Goal: Information Seeking & Learning: Learn about a topic

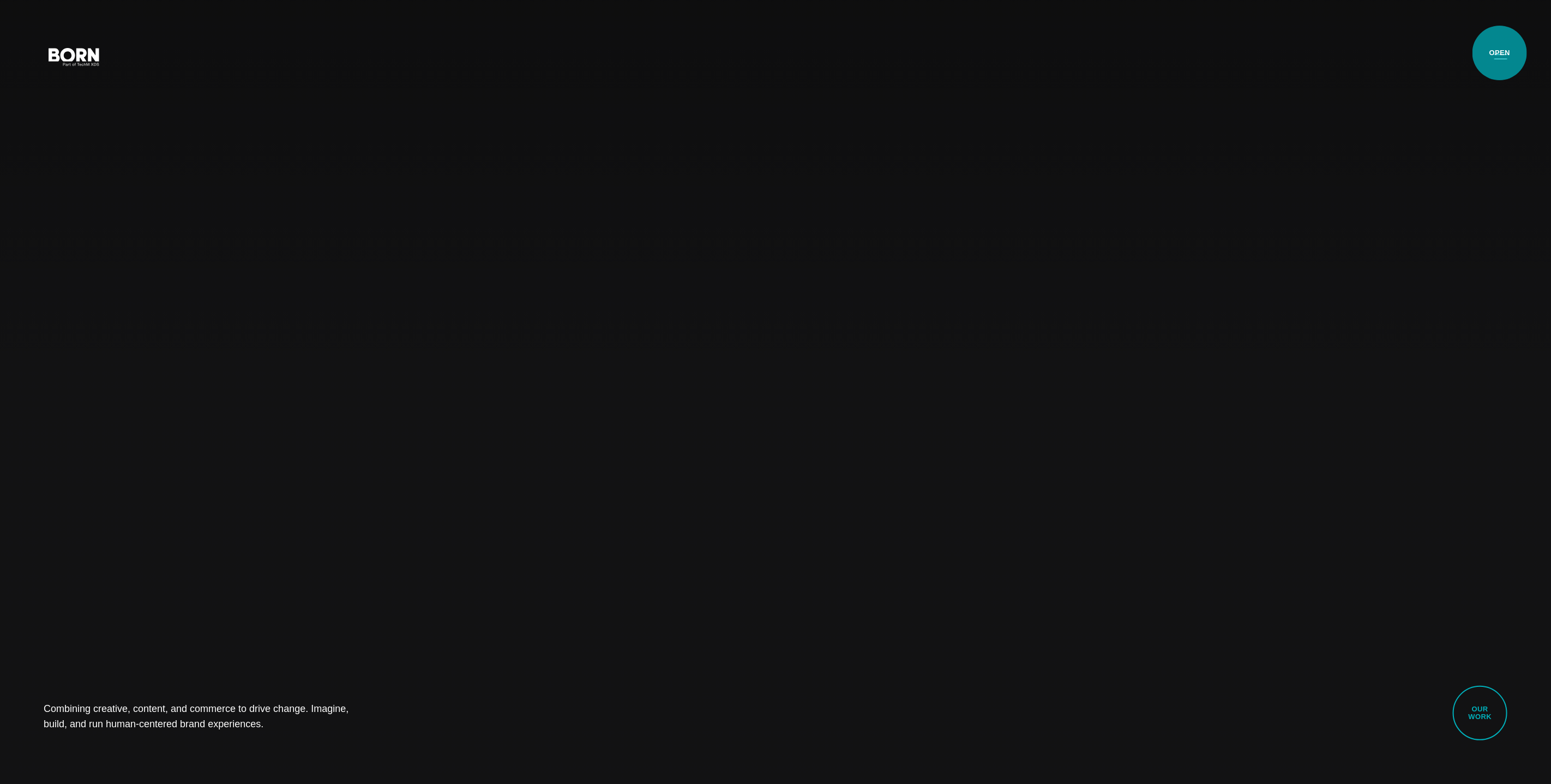
click at [1500, 53] on button "Primary Menu" at bounding box center [1501, 56] width 26 height 23
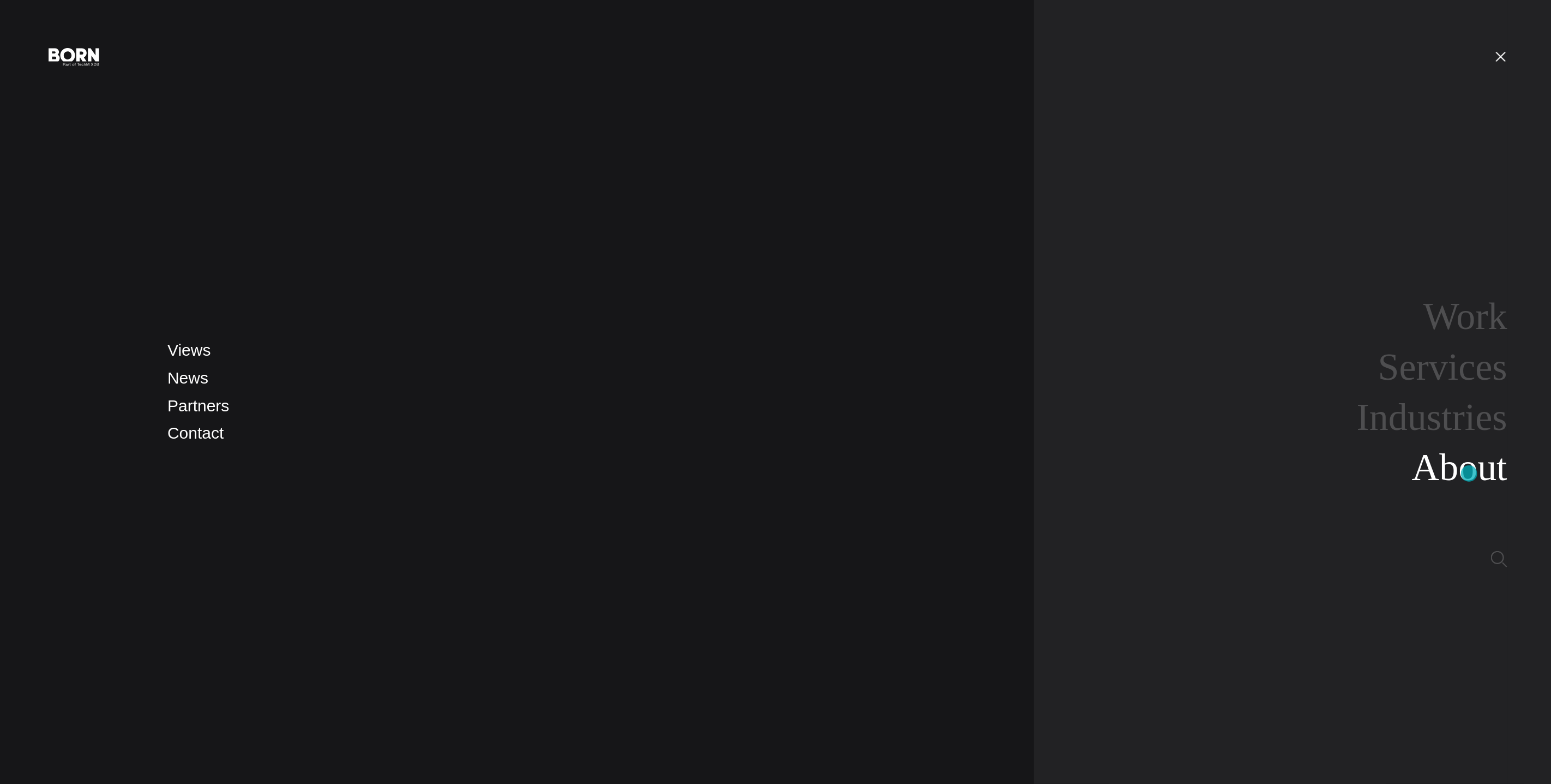
click at [1470, 474] on link "About" at bounding box center [1460, 467] width 95 height 42
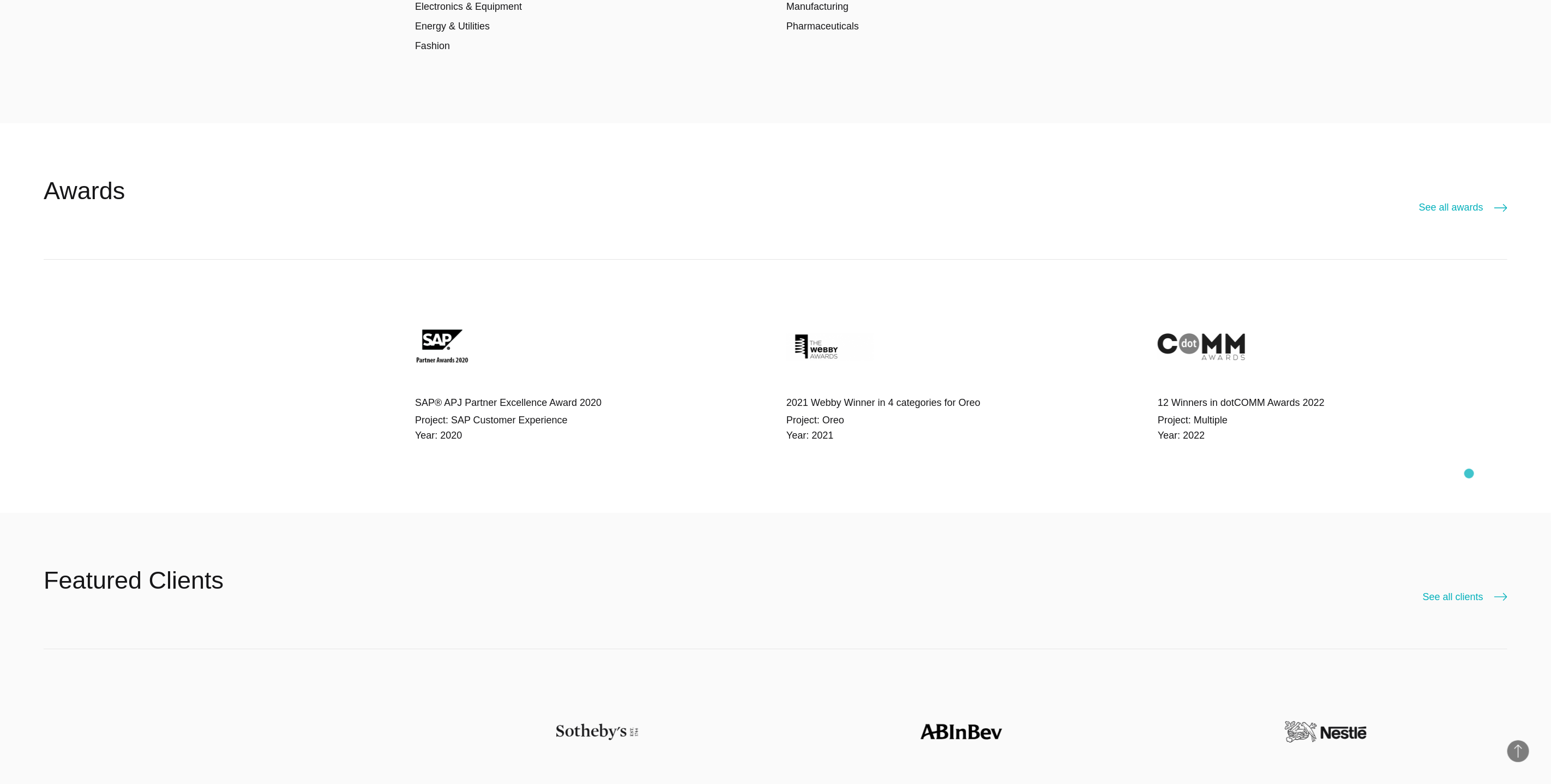
scroll to position [3361, 0]
click at [1466, 210] on link "See all awards" at bounding box center [1464, 207] width 88 height 15
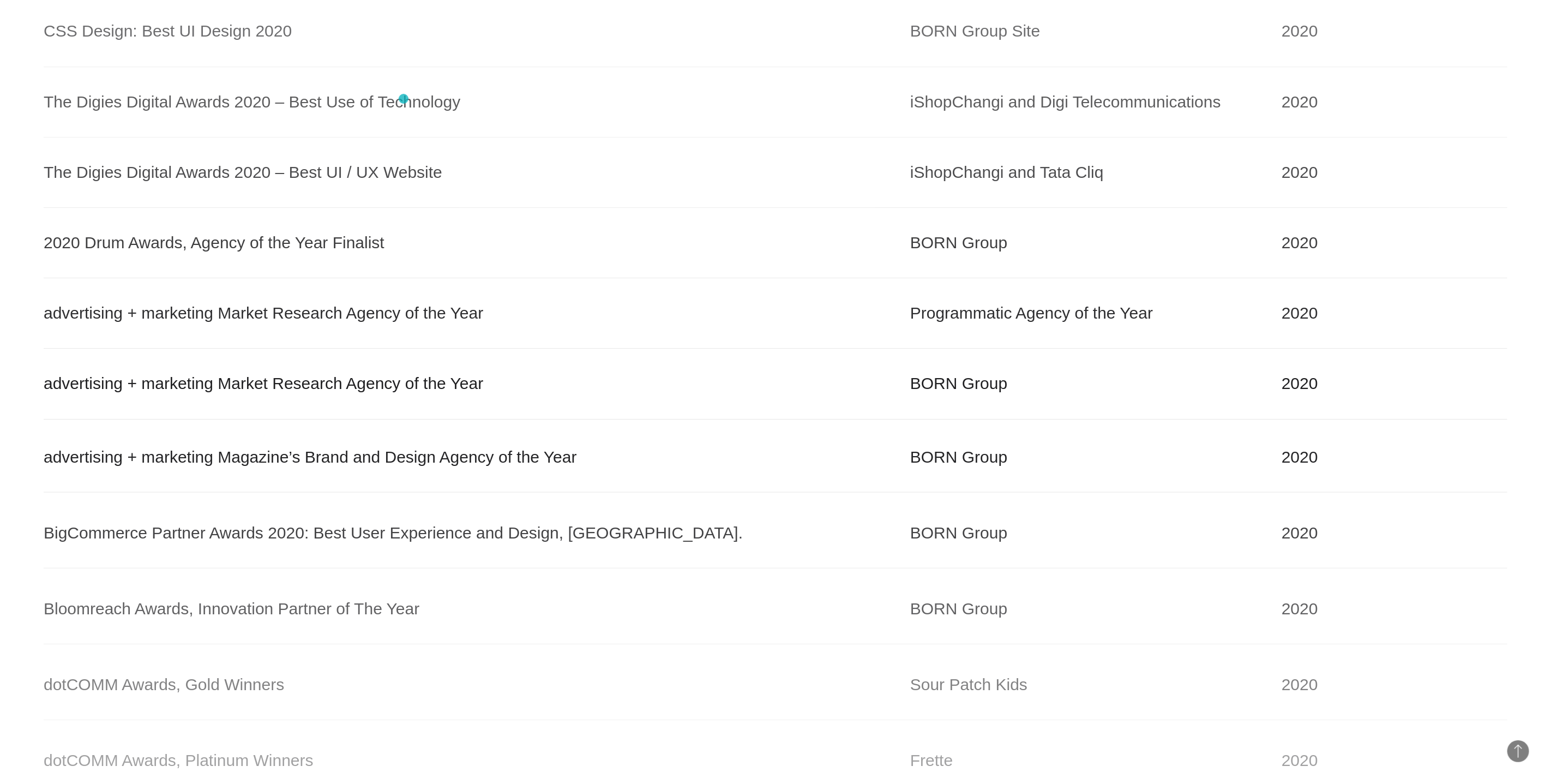
scroll to position [3004, 0]
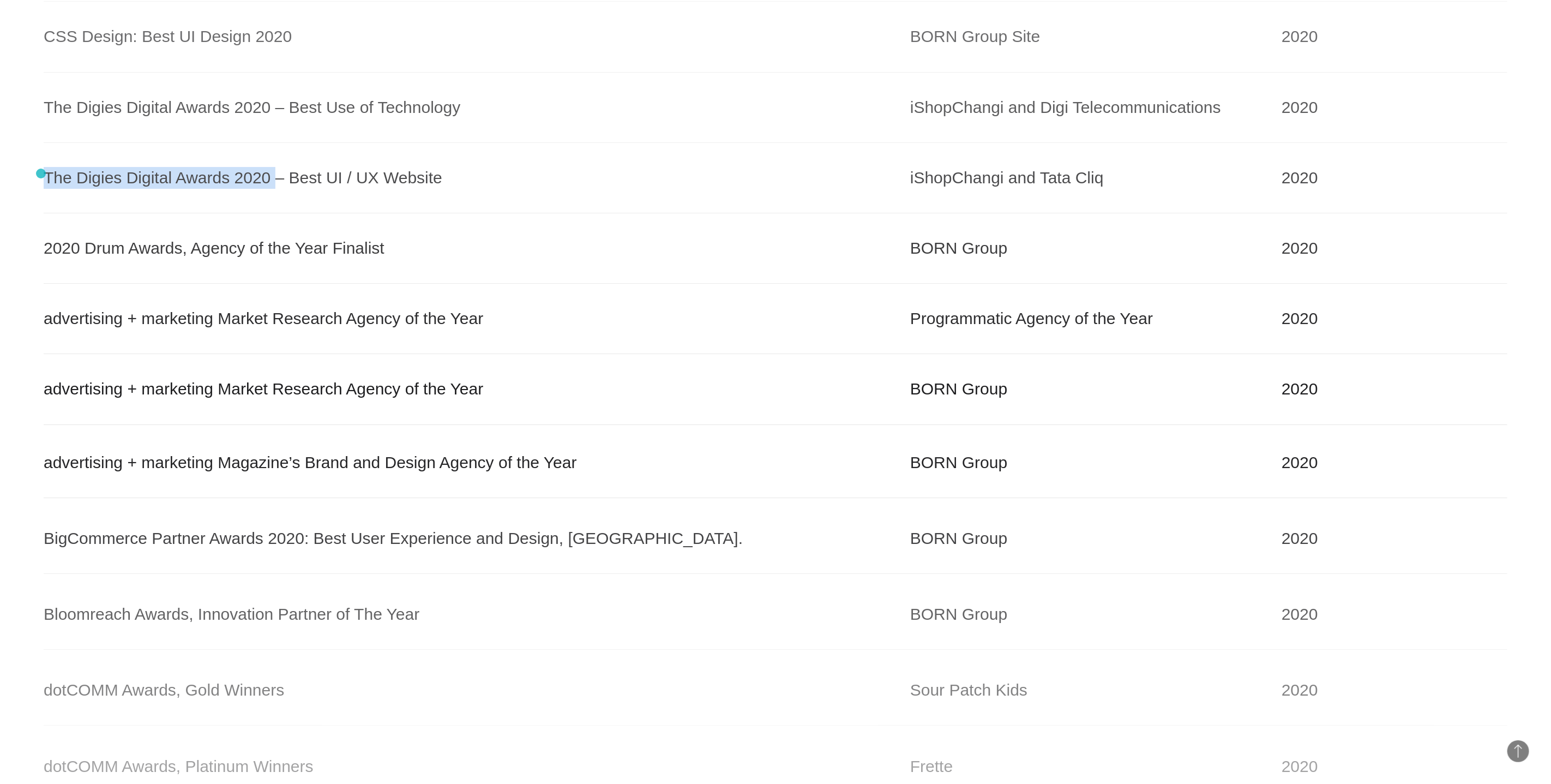
drag, startPoint x: 265, startPoint y: 182, endPoint x: 41, endPoint y: 173, distance: 224.2
click at [41, 173] on div "Awards Project Year commercetools Middle East Partner of the Year [DATE] BORN G…" at bounding box center [776, 751] width 1551 height 6903
copy div "The Digies Digital Awards 2020"
drag, startPoint x: 443, startPoint y: 183, endPoint x: 280, endPoint y: 180, distance: 163.0
click at [280, 180] on div "The Digies Digital Awards 2020 – Best UI / UX Website" at bounding box center [466, 178] width 845 height 22
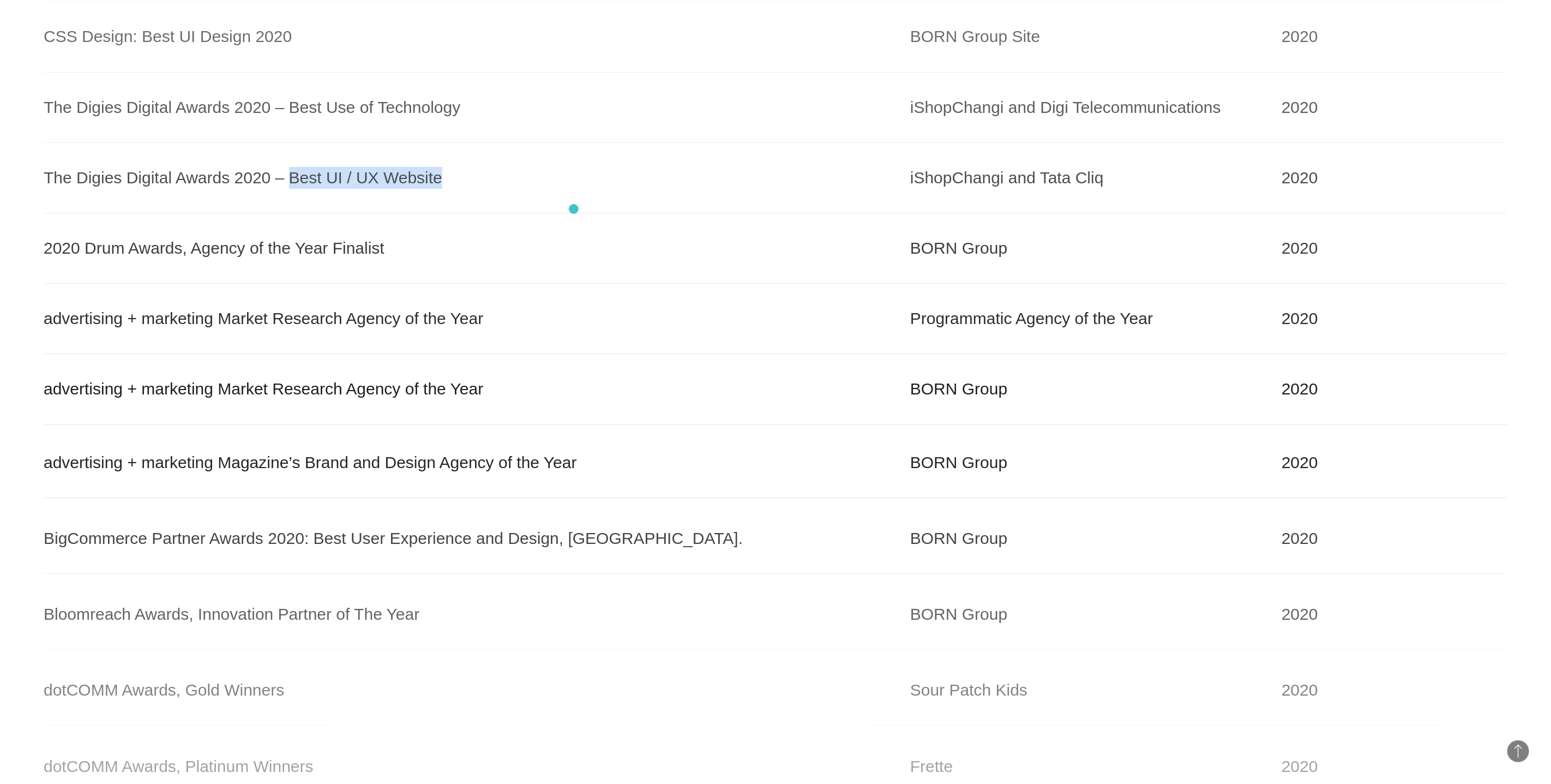
copy div "Best UI / UX Website"
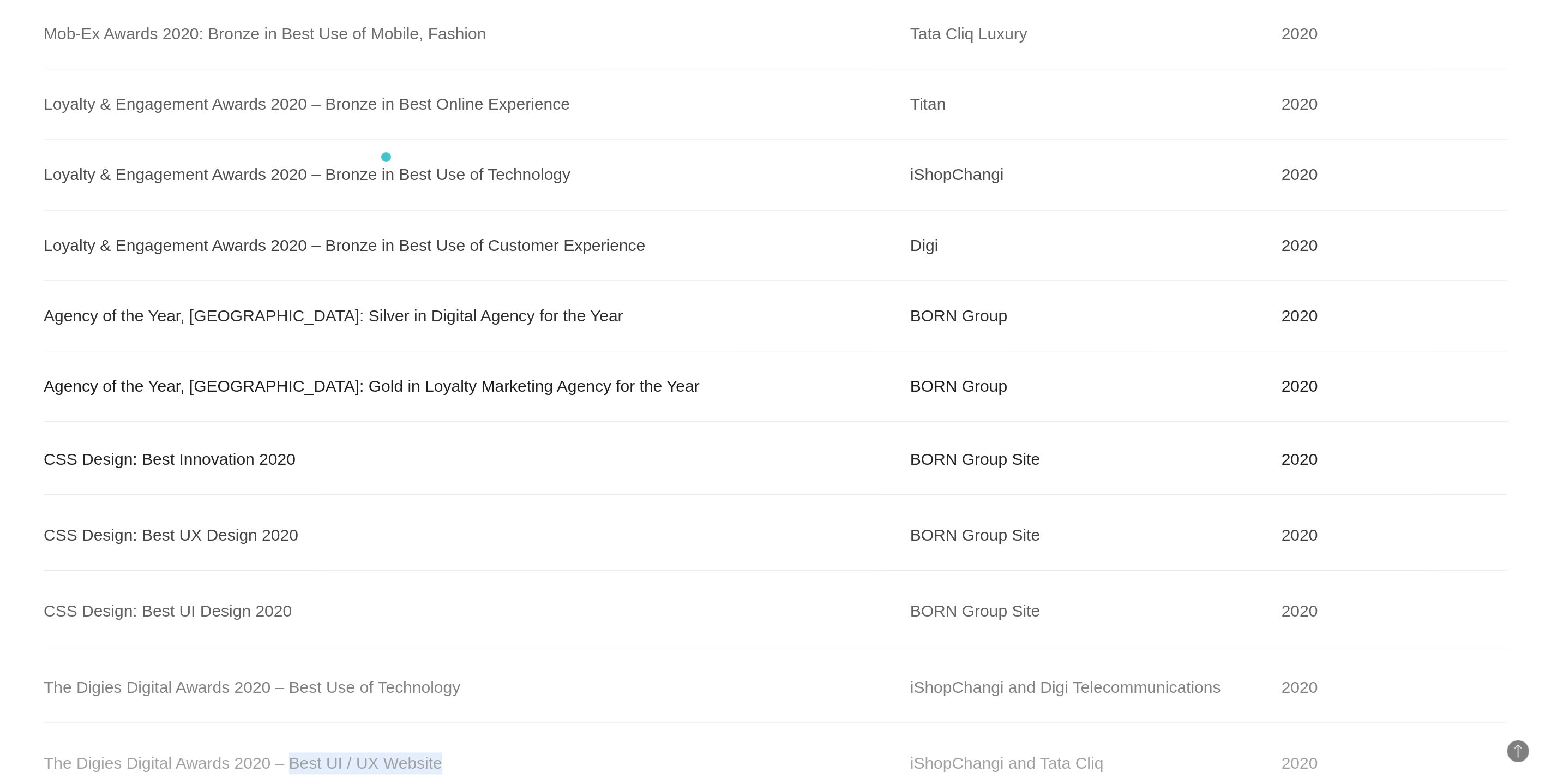
scroll to position [2440, 0]
drag, startPoint x: 295, startPoint y: 178, endPoint x: 39, endPoint y: 186, distance: 256.1
copy div "Loyalty & Engagement Awards 2020"
drag, startPoint x: 380, startPoint y: 178, endPoint x: 561, endPoint y: 172, distance: 181.1
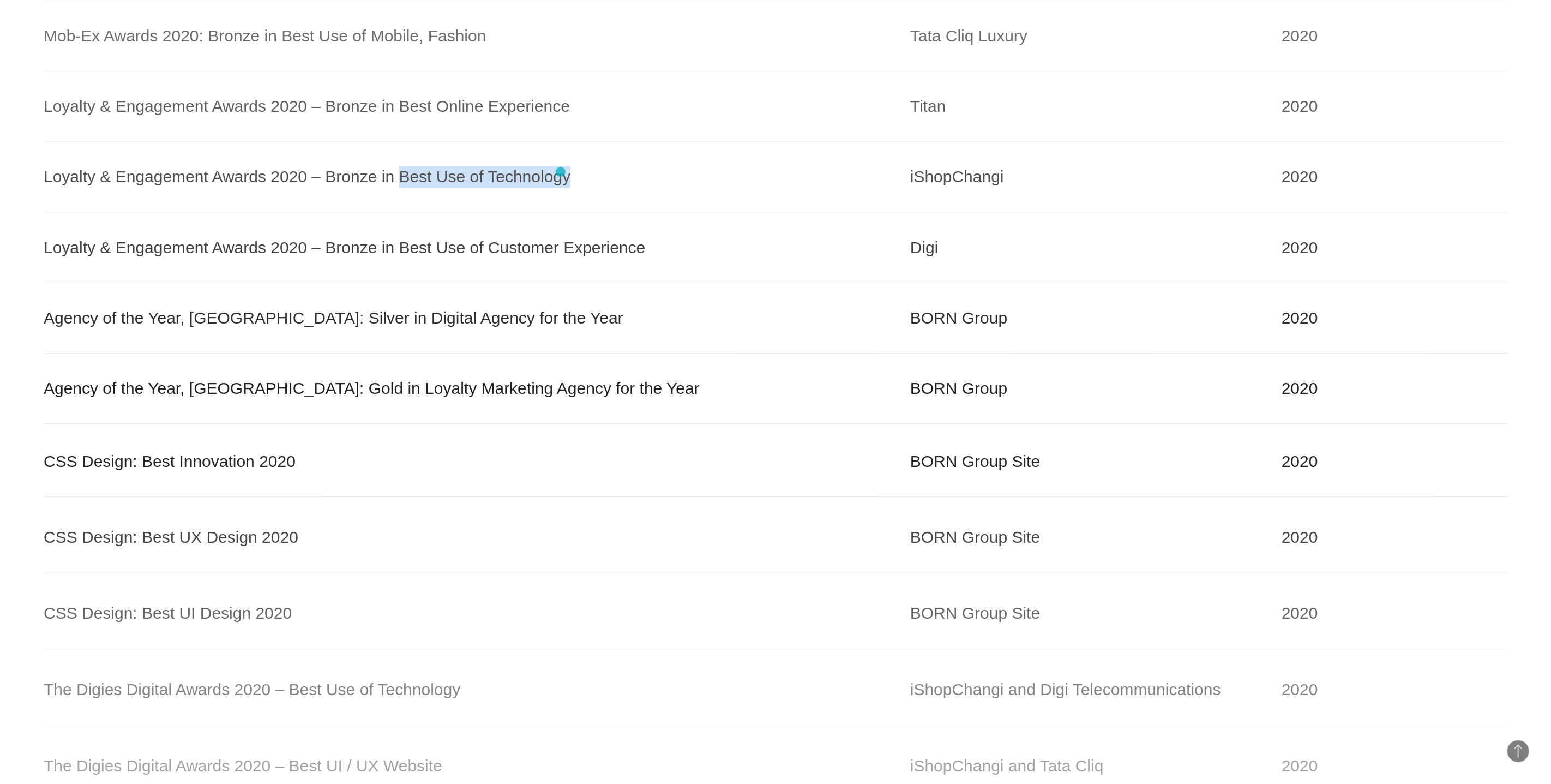
click at [561, 172] on div "Loyalty & Engagement Awards 2020 – Bronze in Best Use of Technology" at bounding box center [466, 176] width 845 height 22
copy div "Best Use of Technology"
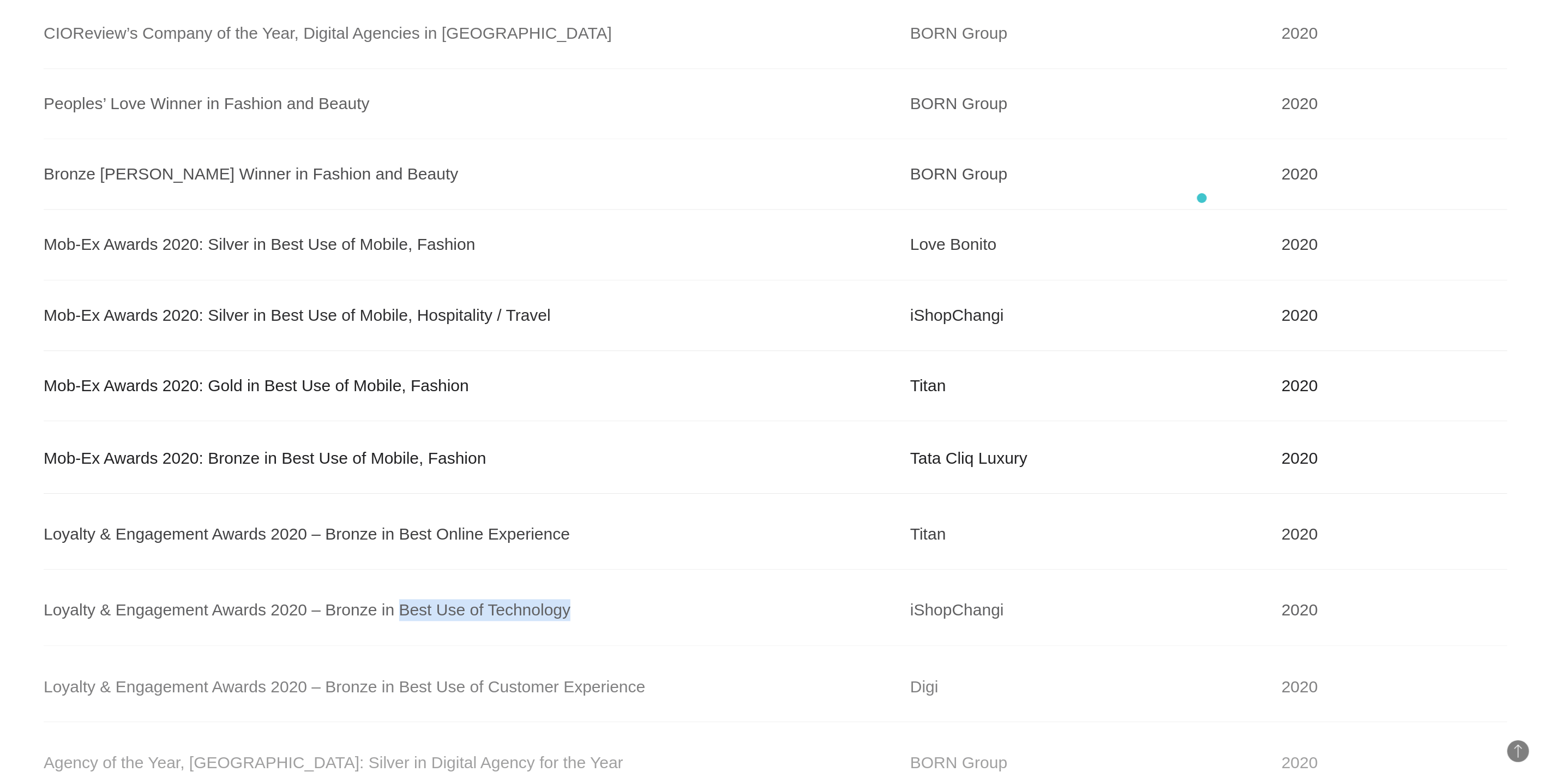
scroll to position [2019, 0]
drag, startPoint x: 241, startPoint y: 323, endPoint x: 33, endPoint y: 310, distance: 208.4
copy div "Mob-Ex Awards 2020: Silver"
drag, startPoint x: 536, startPoint y: 320, endPoint x: 263, endPoint y: 323, distance: 273.0
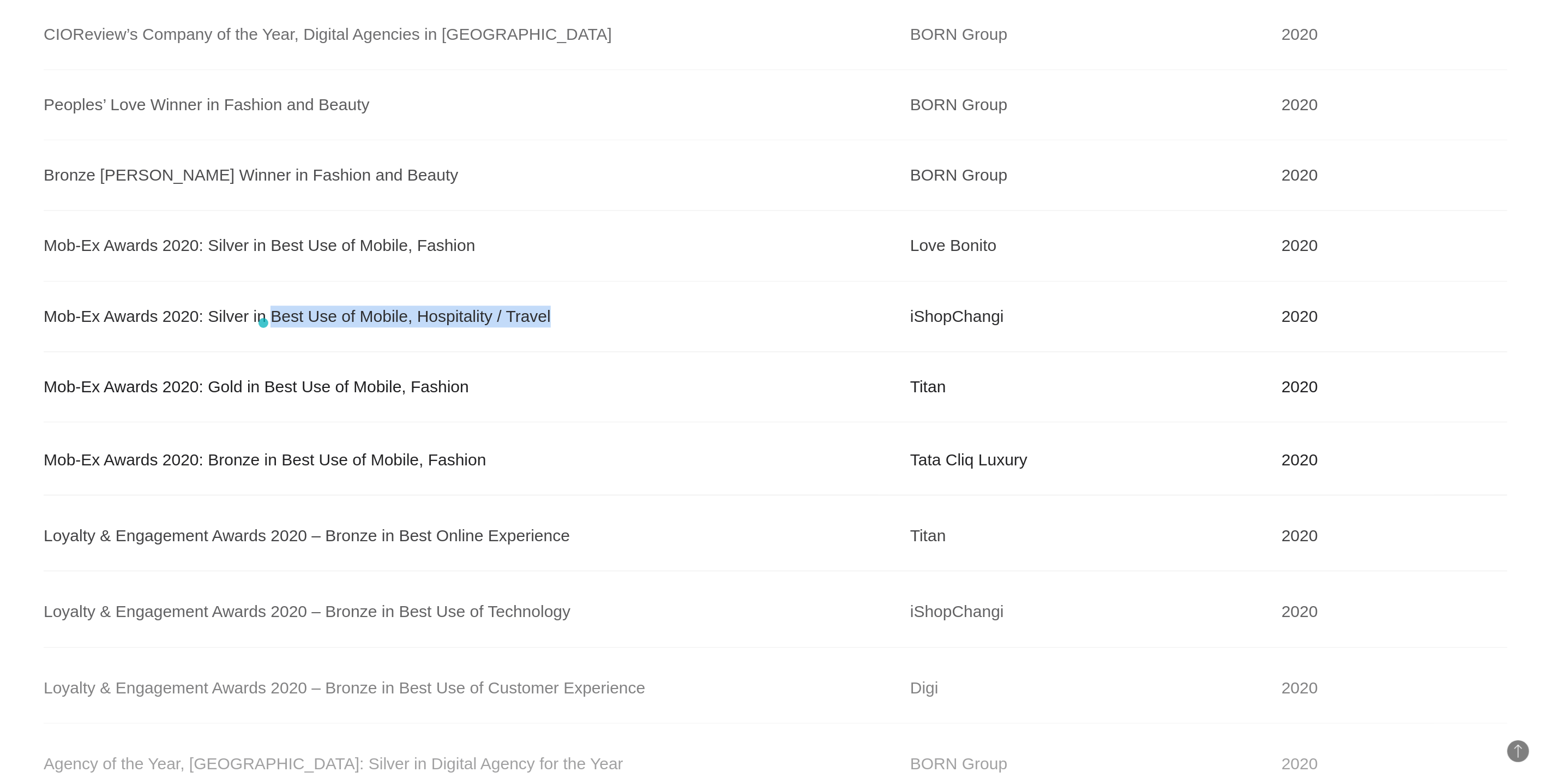
click at [263, 323] on div "Mob-Ex Awards 2020: Silver in Best Use of Mobile, Hospitality / Travel" at bounding box center [466, 317] width 845 height 22
copy div "Best Use of Mobile, Hospitality / Travel"
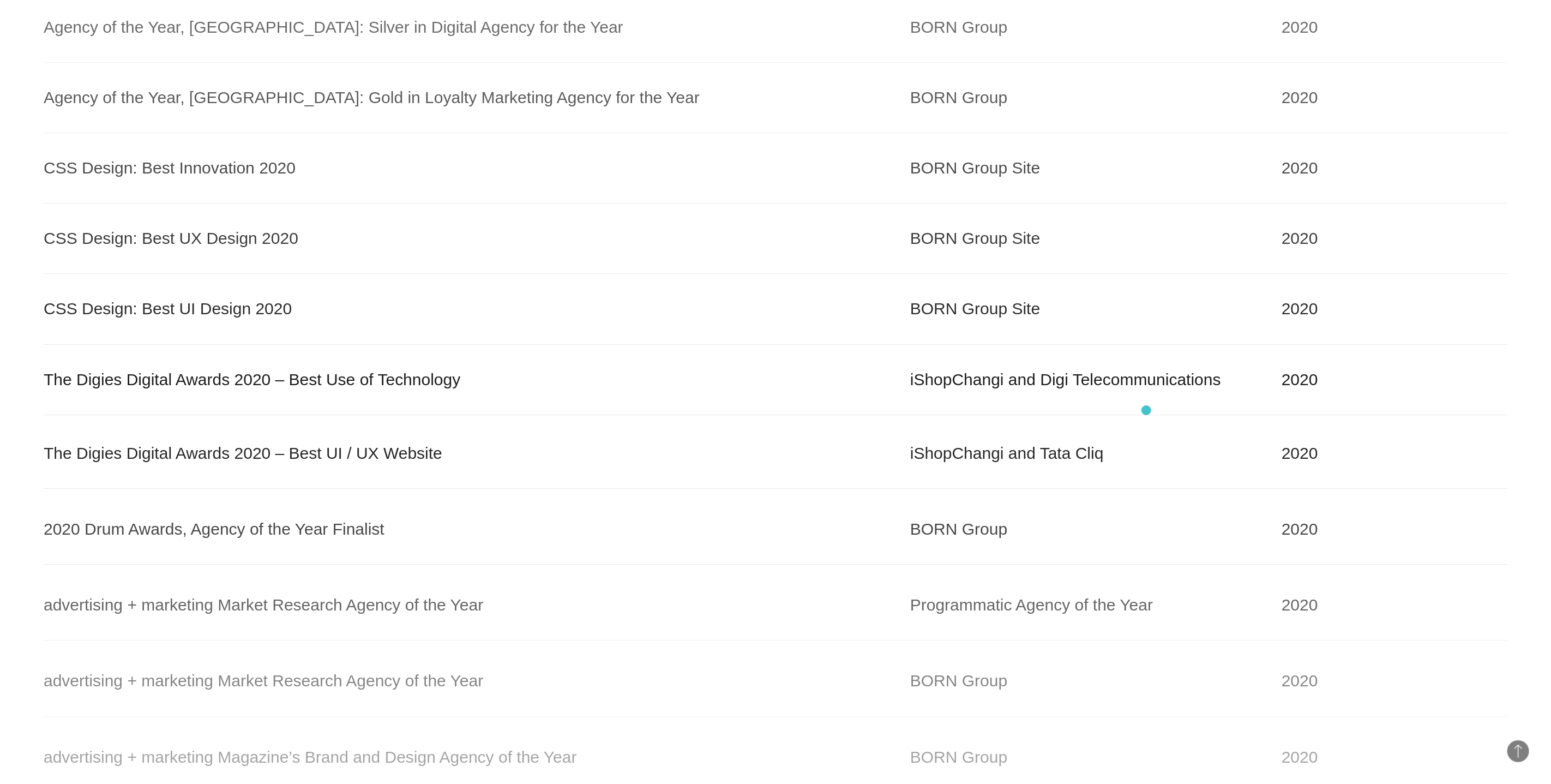
scroll to position [2734, 0]
